Goal: Communication & Community: Answer question/provide support

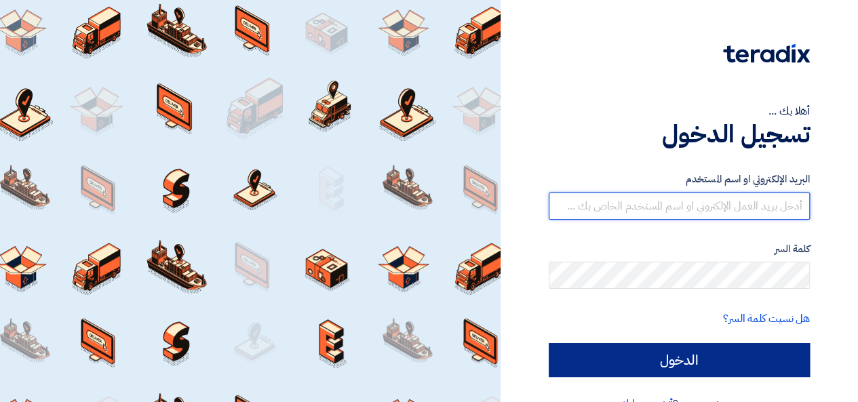
type input "[EMAIL_ADDRESS][DOMAIN_NAME]"
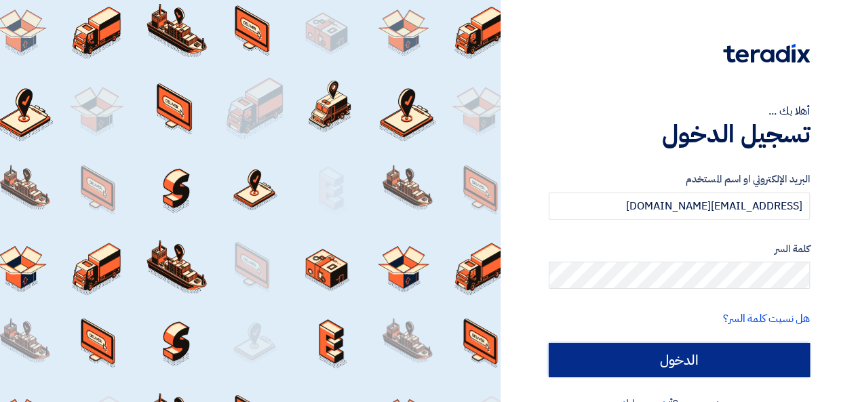
click at [681, 356] on input "الدخول" at bounding box center [679, 360] width 261 height 34
type input "Sign in"
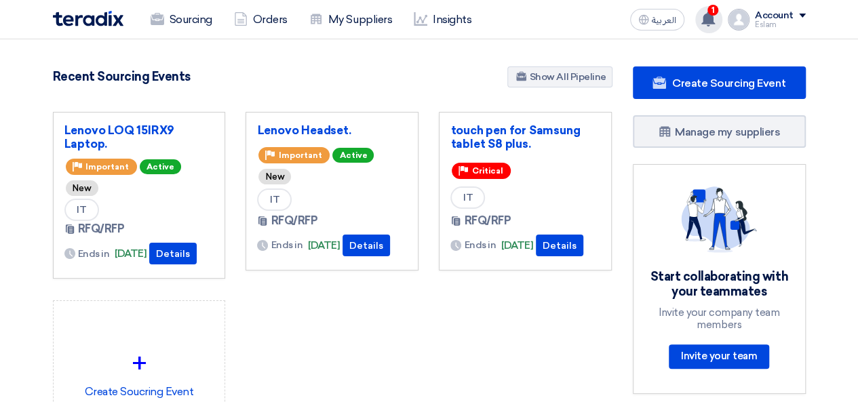
click at [702, 22] on div "1 a new question for Lenovo Headset. 1 hours ago You have a new offer for 'Leno…" at bounding box center [709, 19] width 27 height 27
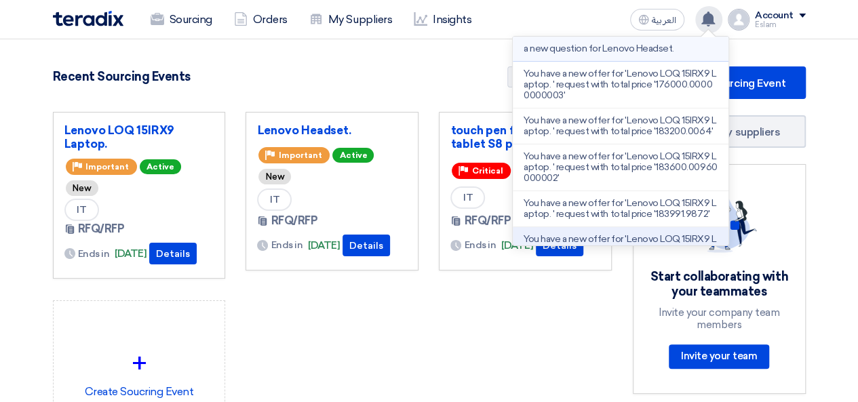
click at [622, 50] on p "a new question for Lenovo Headset." at bounding box center [599, 48] width 151 height 11
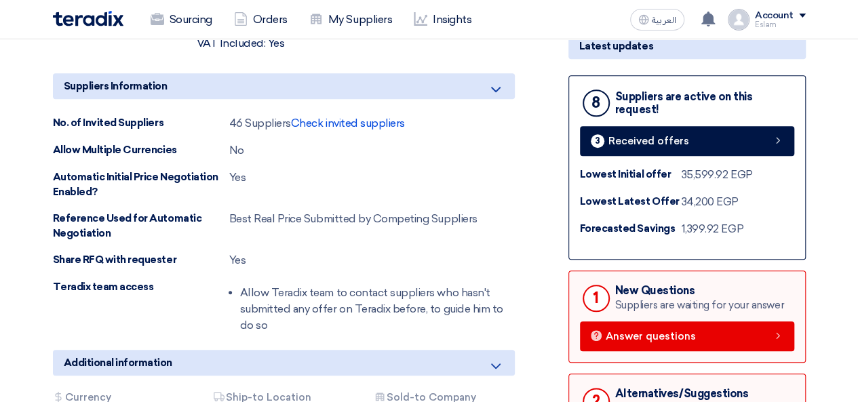
scroll to position [611, 0]
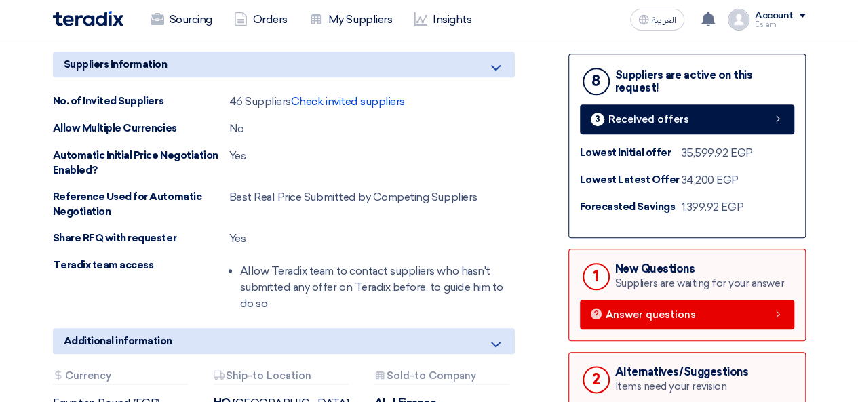
click at [632, 271] on div "New Questions" at bounding box center [699, 269] width 169 height 13
click at [606, 268] on div "1" at bounding box center [596, 276] width 27 height 27
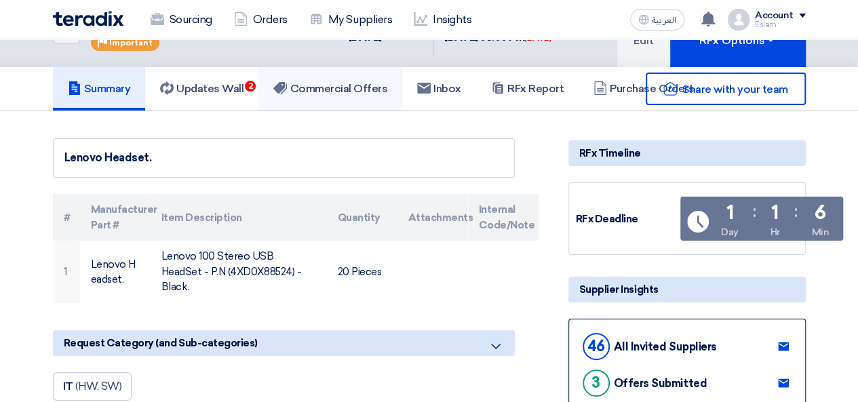
scroll to position [0, 0]
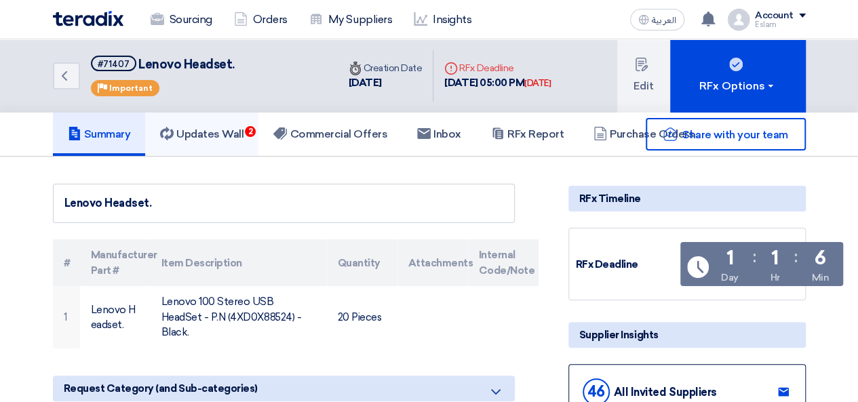
click at [209, 138] on h5 "Updates Wall 2" at bounding box center [201, 135] width 83 height 14
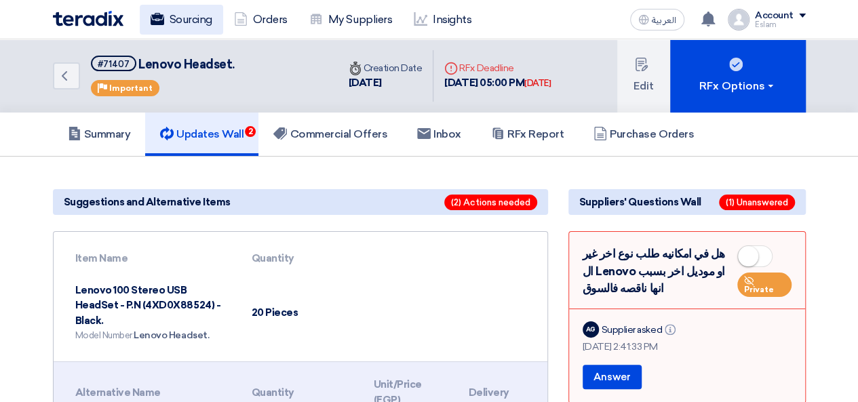
click at [168, 25] on link "Sourcing" at bounding box center [181, 20] width 83 height 30
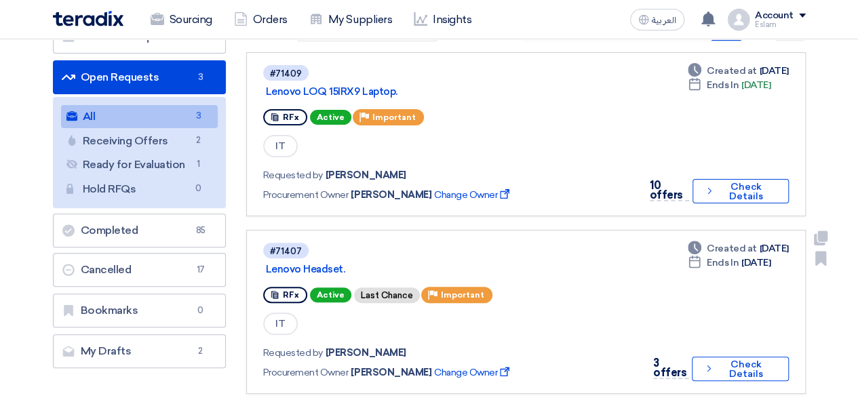
scroll to position [136, 0]
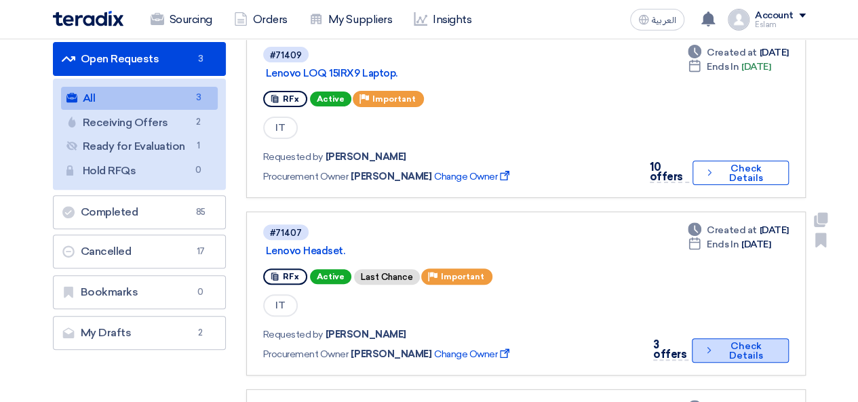
click at [730, 355] on button "Check details Check Details" at bounding box center [740, 351] width 96 height 24
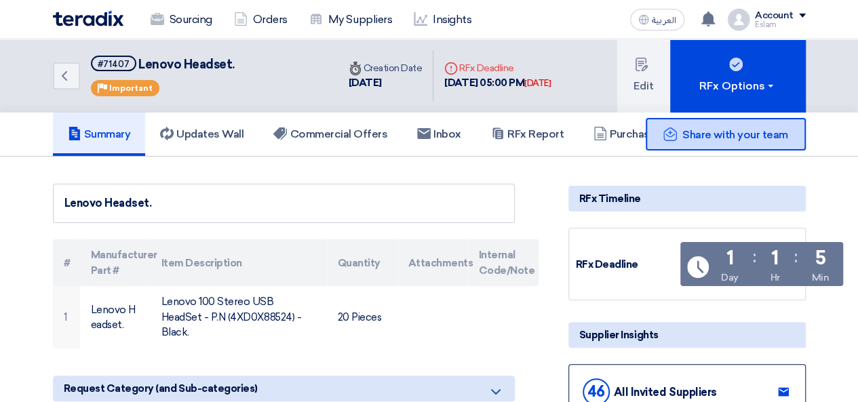
click at [672, 128] on icon at bounding box center [671, 135] width 14 height 14
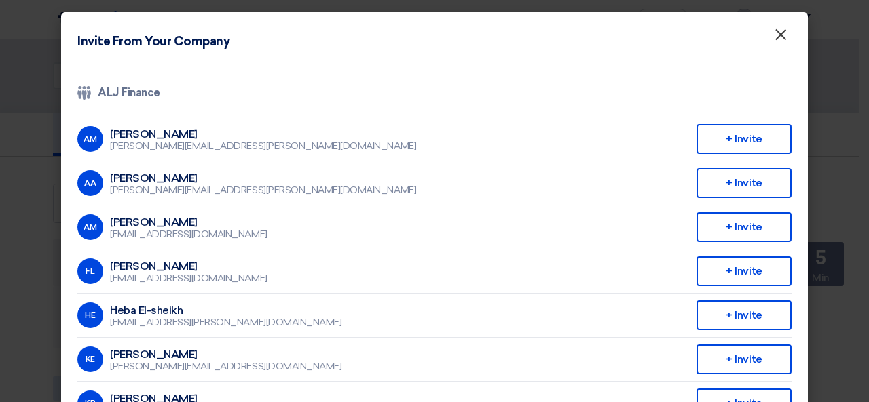
click at [781, 40] on span "×" at bounding box center [781, 37] width 14 height 27
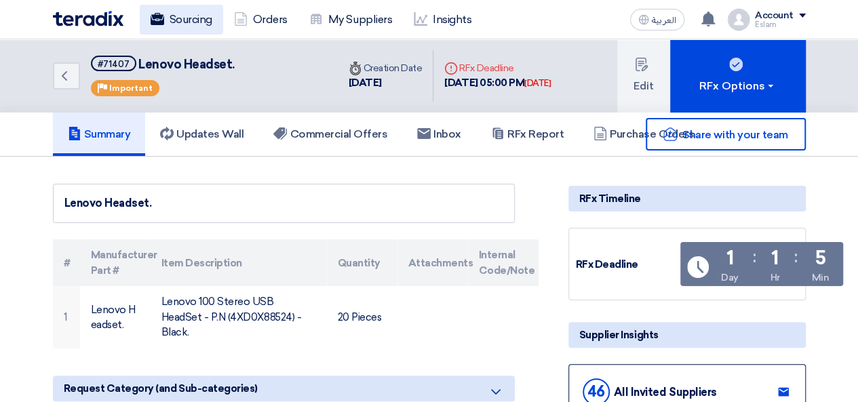
click at [197, 16] on link "Sourcing" at bounding box center [181, 20] width 83 height 30
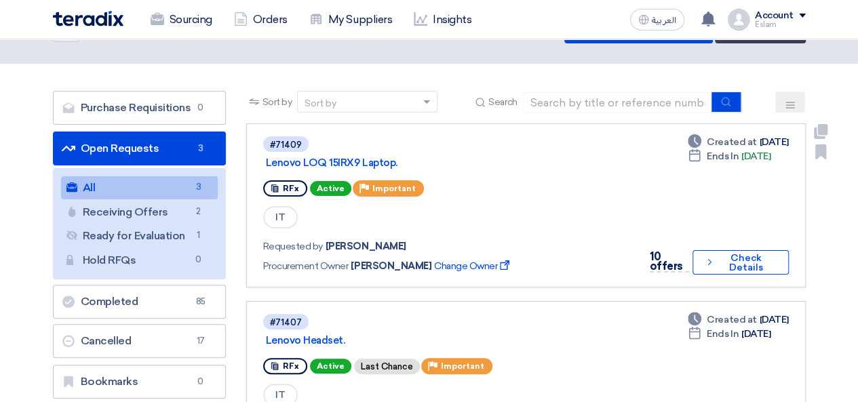
scroll to position [68, 0]
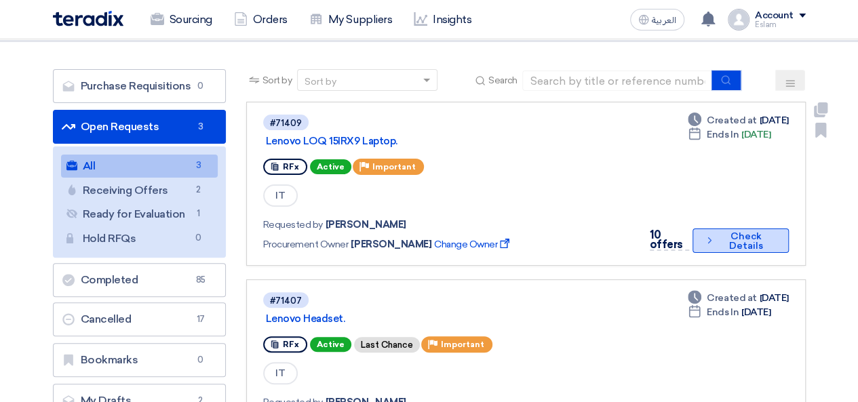
click at [723, 234] on button "Check details Check Details" at bounding box center [741, 241] width 96 height 24
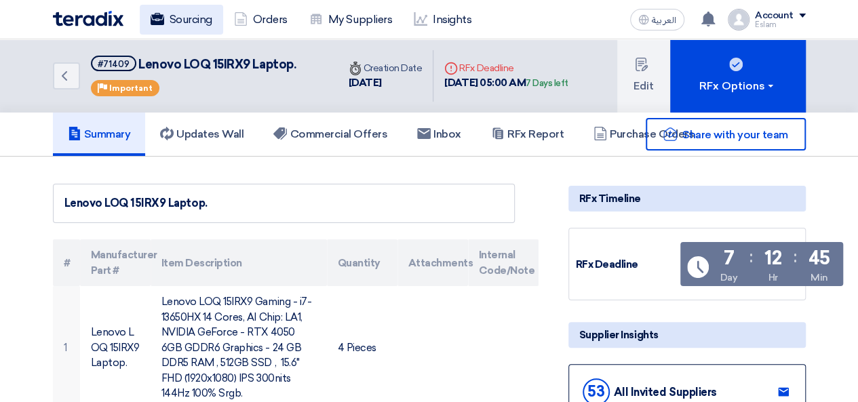
click at [162, 8] on link "Sourcing" at bounding box center [181, 20] width 83 height 30
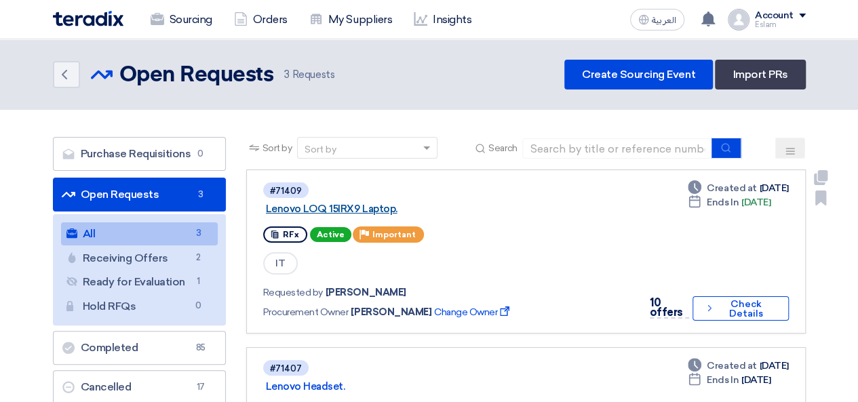
click at [550, 212] on link "Lenovo LOQ 15IRX9 Laptop." at bounding box center [435, 209] width 339 height 12
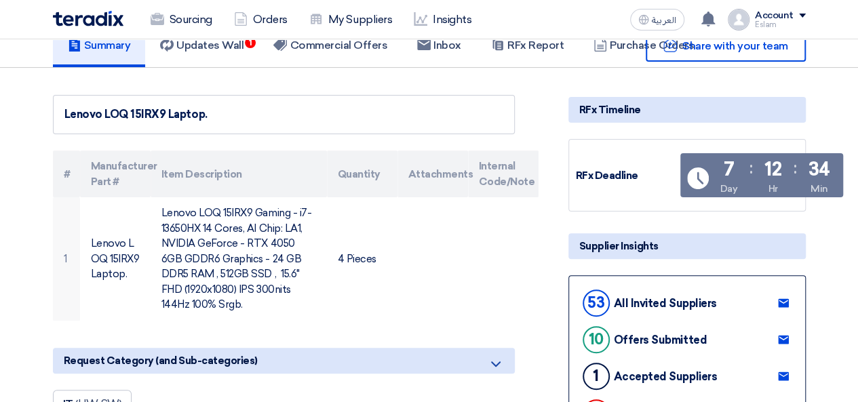
scroll to position [68, 0]
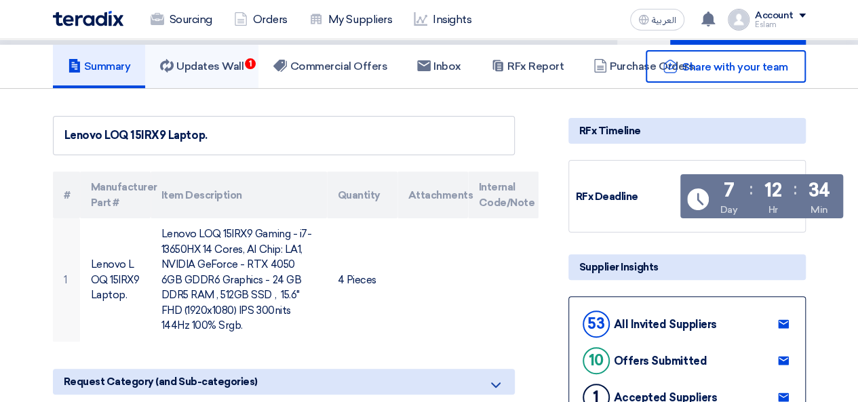
click at [213, 81] on link "Updates Wall 1" at bounding box center [201, 66] width 113 height 43
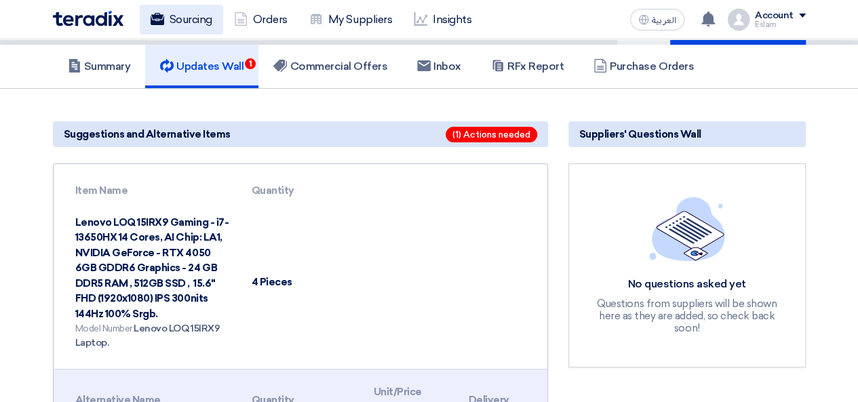
click at [195, 23] on link "Sourcing" at bounding box center [181, 20] width 83 height 30
